Goal: Transaction & Acquisition: Subscribe to service/newsletter

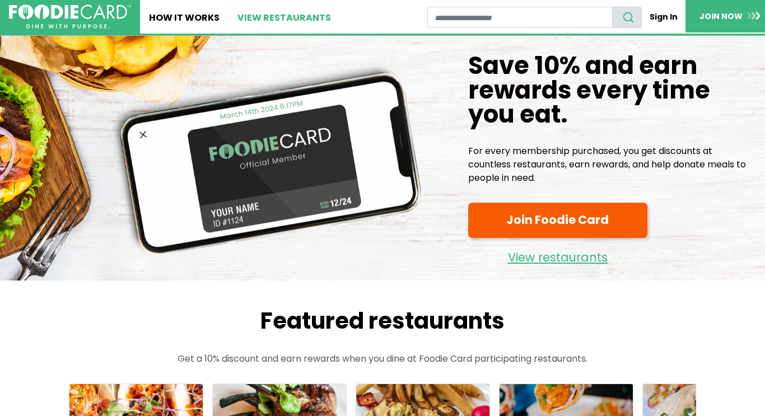
click at [291, 26] on link "View restaurants" at bounding box center [283, 17] width 111 height 34
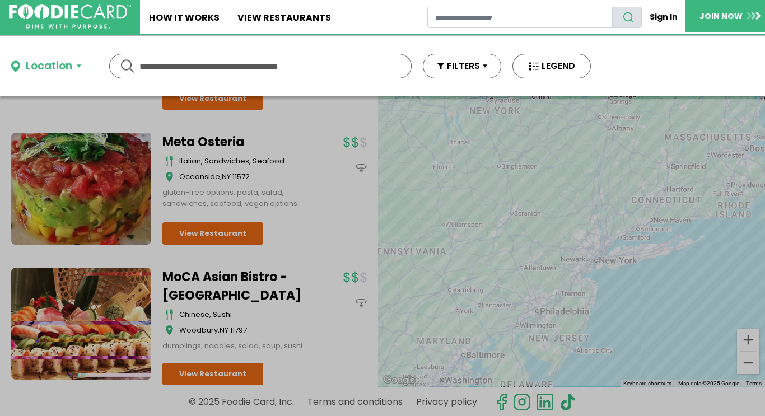
scroll to position [2707, 0]
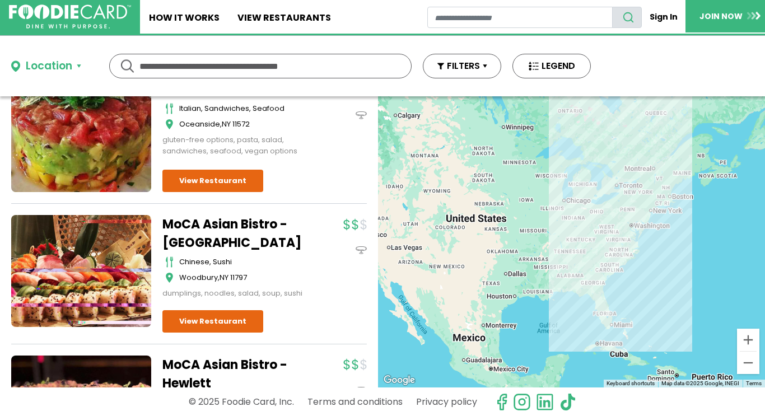
drag, startPoint x: 604, startPoint y: 345, endPoint x: 579, endPoint y: 296, distance: 54.8
click at [579, 296] on div at bounding box center [571, 241] width 387 height 291
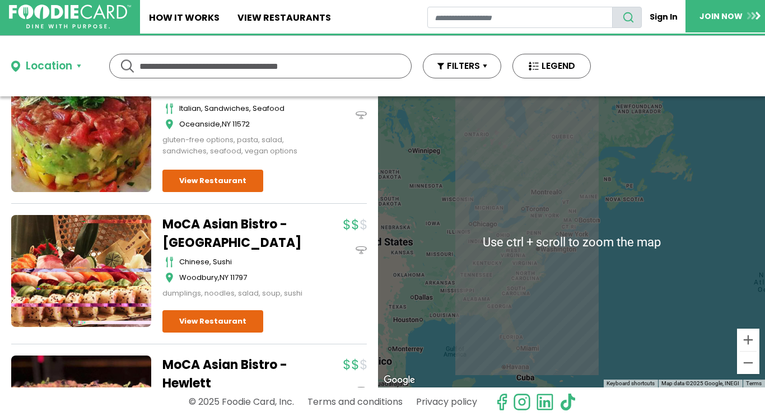
scroll to position [7, 0]
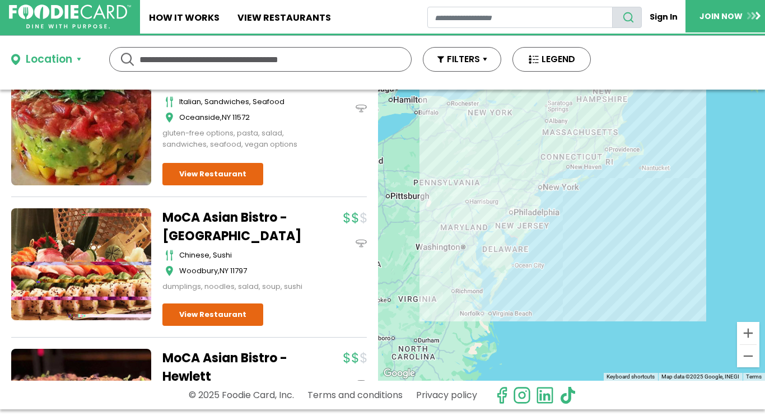
drag, startPoint x: 532, startPoint y: 211, endPoint x: 616, endPoint y: 265, distance: 100.0
click at [616, 265] on div at bounding box center [571, 235] width 387 height 291
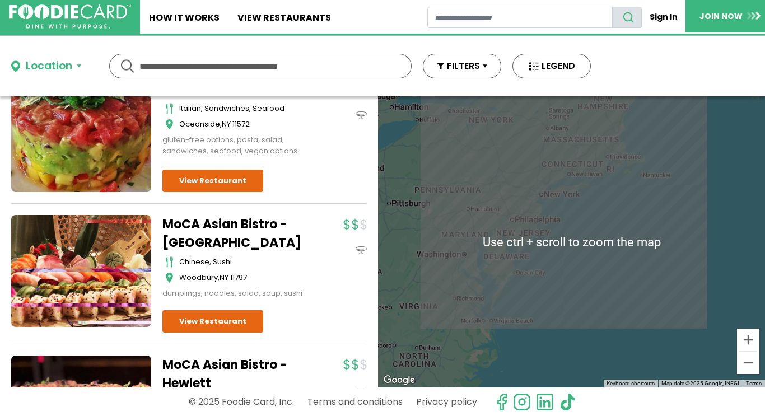
scroll to position [1, 0]
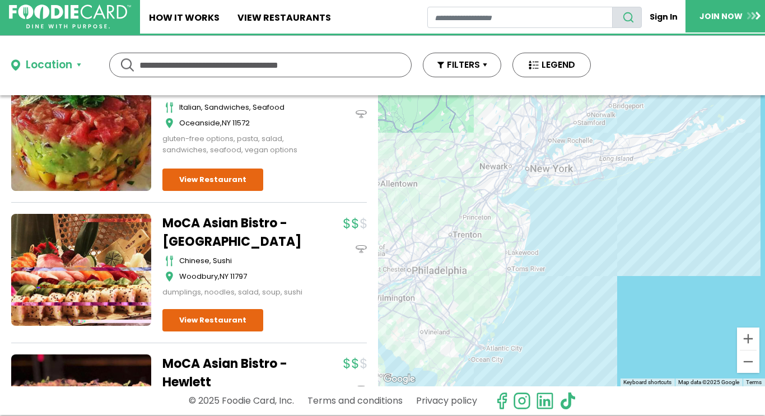
drag, startPoint x: 521, startPoint y: 215, endPoint x: 606, endPoint y: 261, distance: 96.7
click at [606, 261] on div at bounding box center [571, 240] width 387 height 291
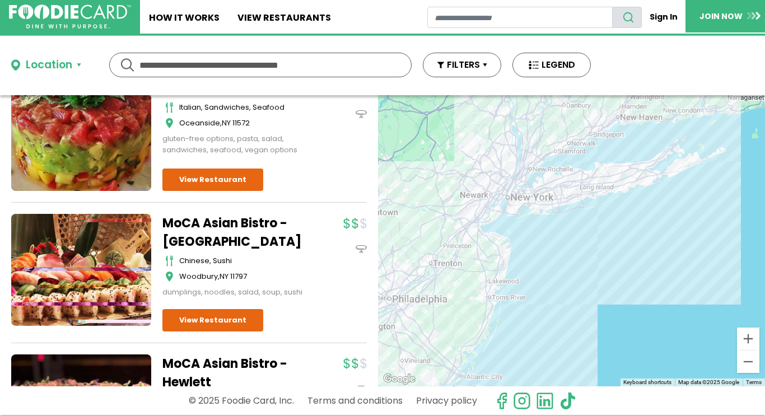
drag, startPoint x: 659, startPoint y: 228, endPoint x: 627, endPoint y: 277, distance: 57.9
click at [627, 277] on div at bounding box center [571, 240] width 387 height 291
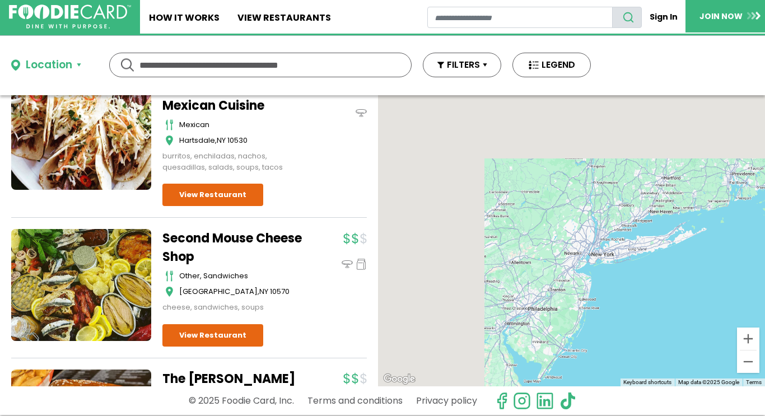
scroll to position [0, 0]
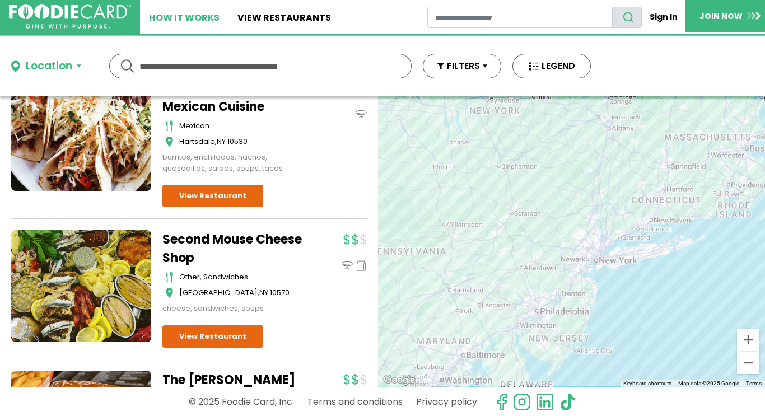
click at [194, 20] on link "How It Works" at bounding box center [184, 17] width 88 height 34
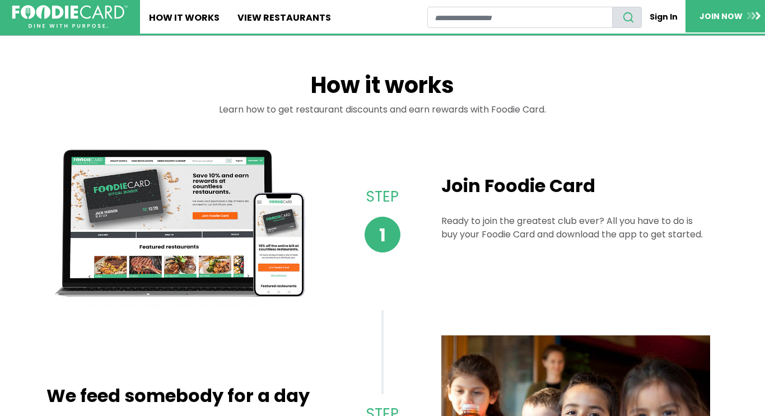
click at [49, 20] on img at bounding box center [70, 17] width 116 height 24
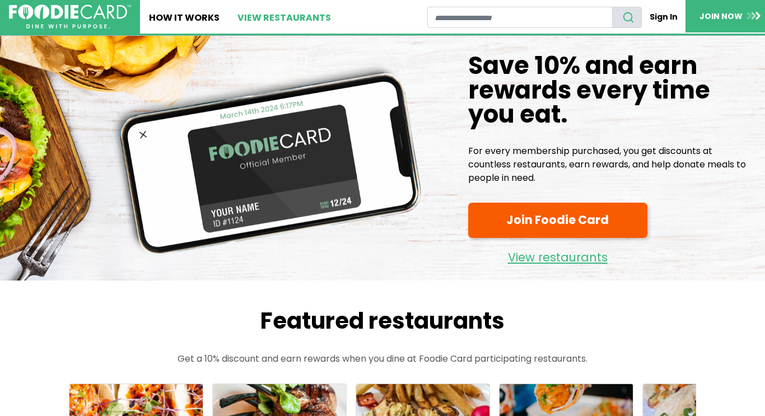
click at [271, 13] on link "View restaurants" at bounding box center [283, 17] width 111 height 34
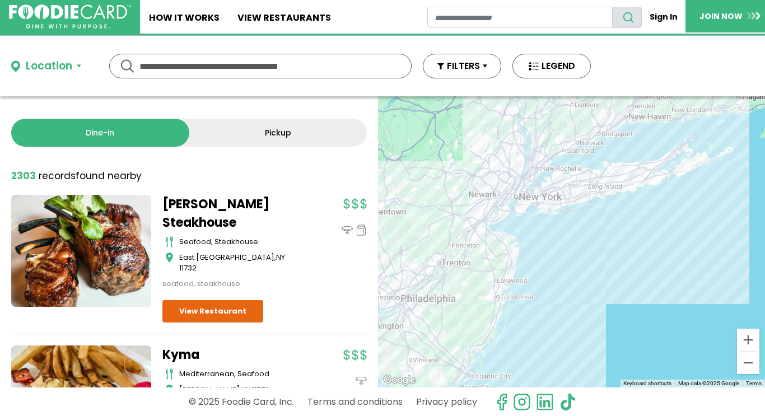
drag, startPoint x: 649, startPoint y: 185, endPoint x: 608, endPoint y: 294, distance: 117.1
click at [608, 294] on div at bounding box center [571, 241] width 387 height 291
click at [720, 17] on link "JOIN NOW" at bounding box center [730, 16] width 90 height 32
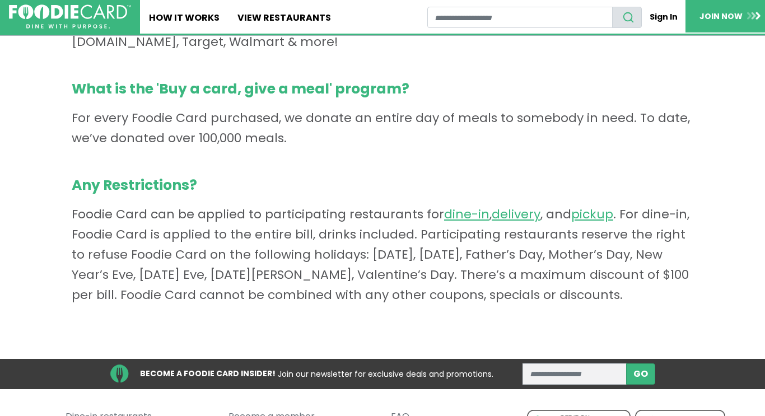
scroll to position [846, 0]
